Goal: Information Seeking & Learning: Understand process/instructions

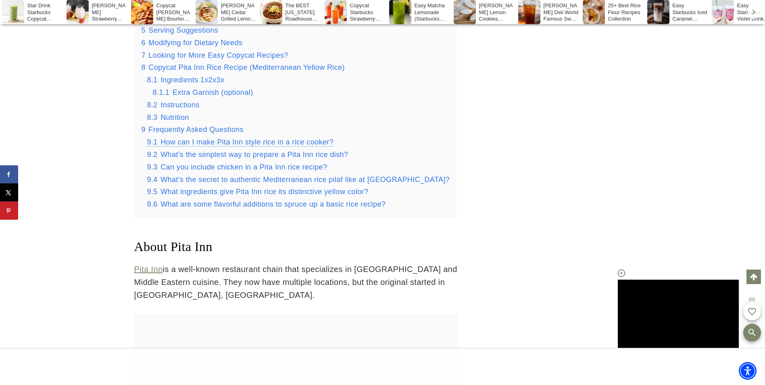
scroll to position [1077, 0]
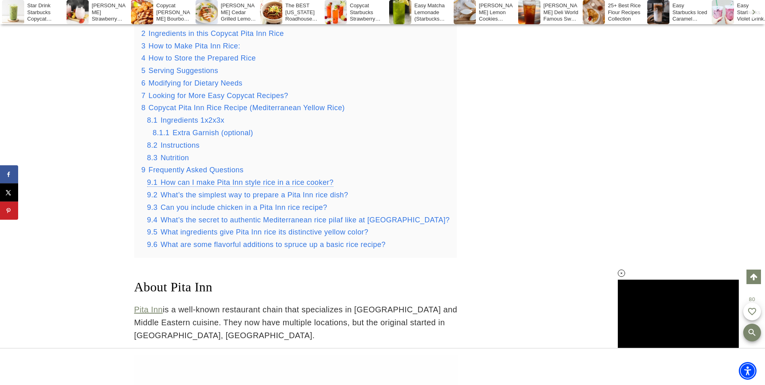
click at [270, 185] on span "How can I make Pita Inn style rice in a rice cooker?" at bounding box center [247, 182] width 173 height 8
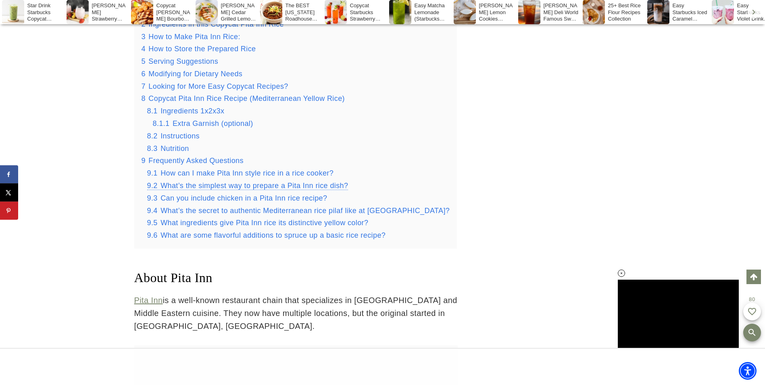
click at [298, 182] on span "What’s the simplest way to prepare a Pita Inn rice dish?" at bounding box center [255, 186] width 188 height 8
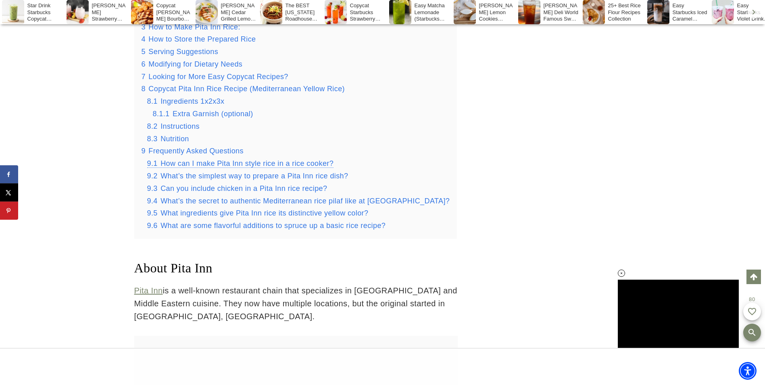
click at [293, 159] on span "How can I make Pita Inn style rice in a rice cooker?" at bounding box center [247, 163] width 173 height 8
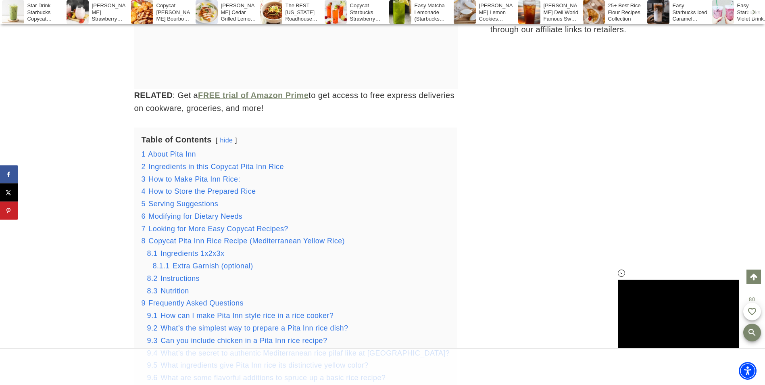
click at [186, 200] on span "Serving Suggestions" at bounding box center [183, 204] width 70 height 8
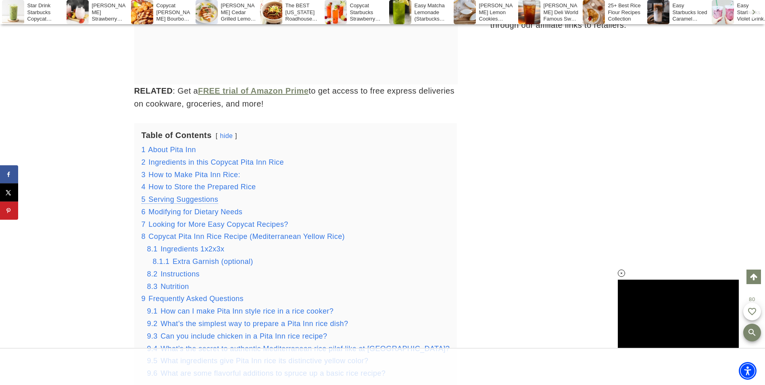
click at [189, 200] on span "Serving Suggestions" at bounding box center [183, 199] width 70 height 8
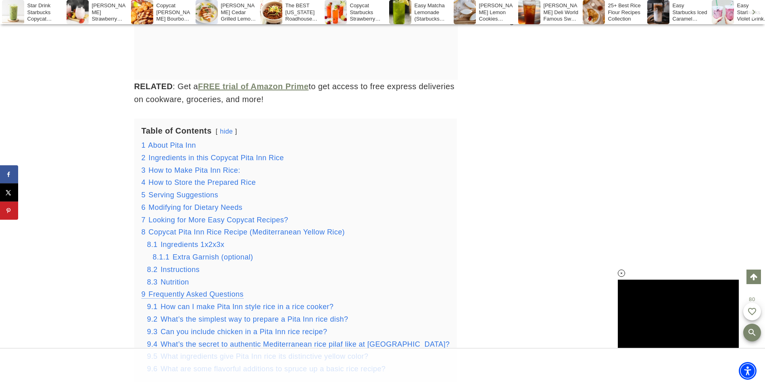
click at [193, 296] on span "Frequently Asked Questions" at bounding box center [195, 294] width 95 height 8
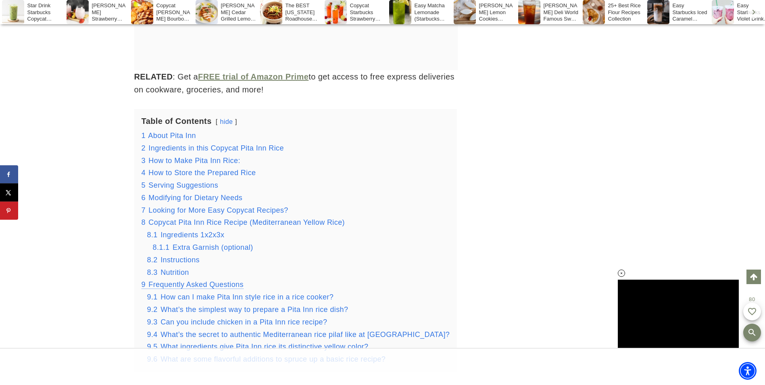
click at [193, 296] on span "How can I make Pita Inn style rice in a rice cooker?" at bounding box center [247, 297] width 173 height 8
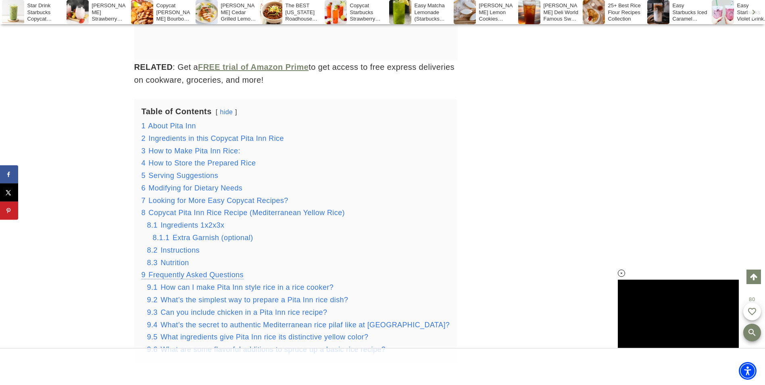
click at [194, 279] on span "Frequently Asked Questions" at bounding box center [195, 275] width 95 height 8
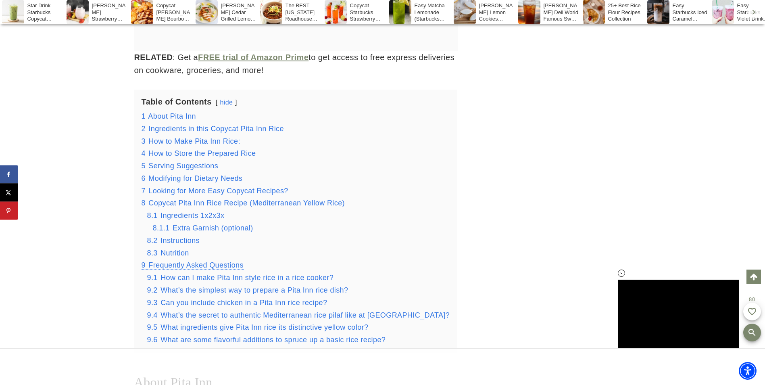
click at [194, 280] on span "How can I make Pita Inn style rice in a rice cooker?" at bounding box center [247, 278] width 173 height 8
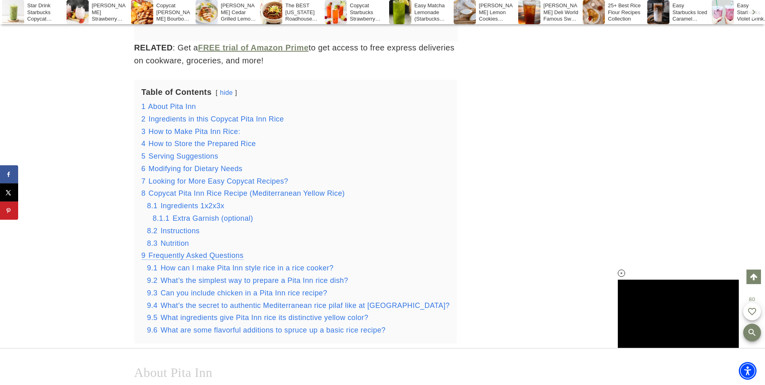
click at [194, 280] on span "What’s the simplest way to prepare a Pita Inn rice dish?" at bounding box center [255, 280] width 188 height 8
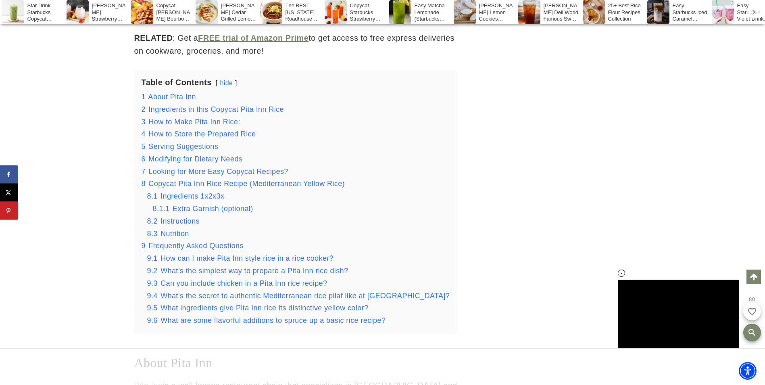
click at [194, 280] on span "Can you include chicken in a Pita Inn rice recipe?" at bounding box center [244, 283] width 167 height 8
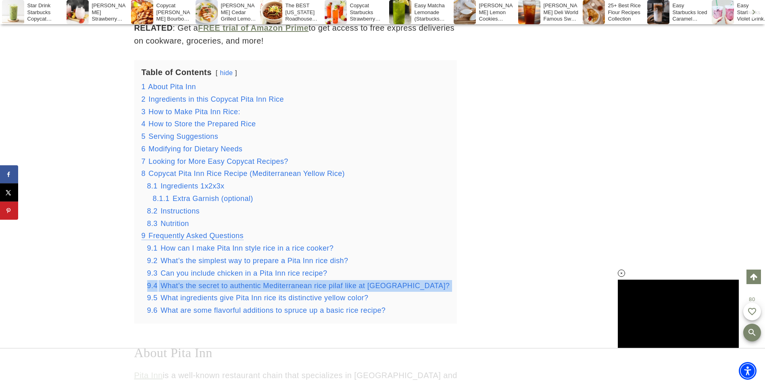
click at [194, 280] on div "9.4 What’s the secret to authentic Mediterranean rice pilaf like at [GEOGRAPHIC…" at bounding box center [298, 286] width 303 height 12
drag, startPoint x: 194, startPoint y: 280, endPoint x: 196, endPoint y: 310, distance: 30.7
click at [196, 313] on span "What are some flavorful additions to spruce up a basic rice recipe?" at bounding box center [273, 310] width 225 height 8
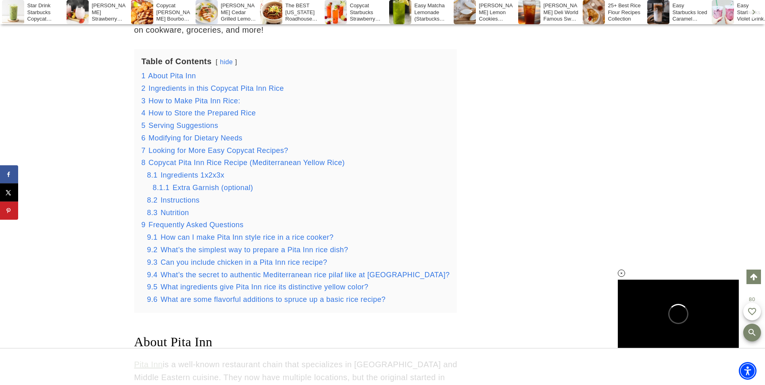
drag, startPoint x: 93, startPoint y: 199, endPoint x: 93, endPoint y: 308, distance: 109.0
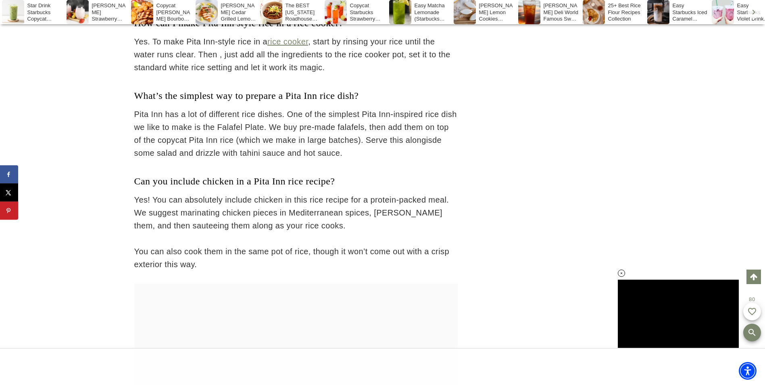
scroll to position [5663, 0]
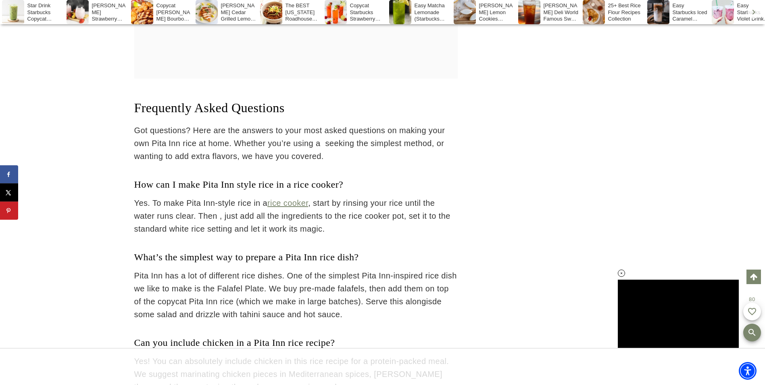
click at [199, 197] on p "Yes. To make Pita Inn-style rice in a rice cooker , start by rinsing your rice …" at bounding box center [296, 216] width 324 height 39
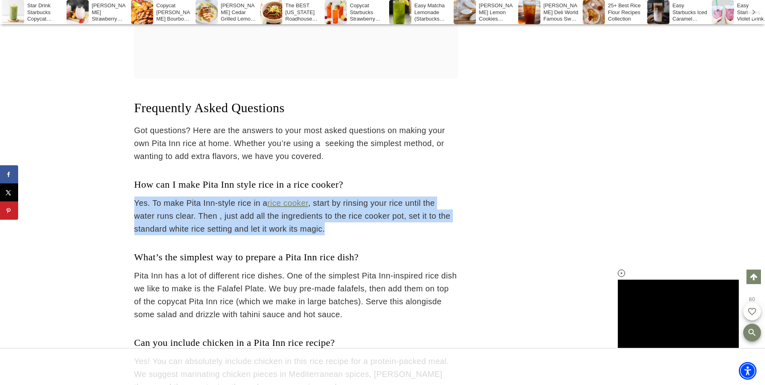
click at [199, 197] on p "Yes. To make Pita Inn-style rice in a rice cooker , start by rinsing your rice …" at bounding box center [296, 216] width 324 height 39
click at [196, 197] on p "Yes. To make Pita Inn-style rice in a rice cooker , start by rinsing your rice …" at bounding box center [296, 216] width 324 height 39
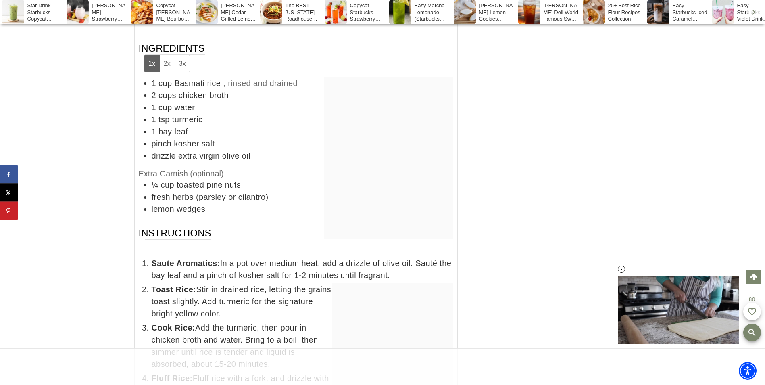
scroll to position [5018, 0]
